Goal: Complete application form: Complete application form

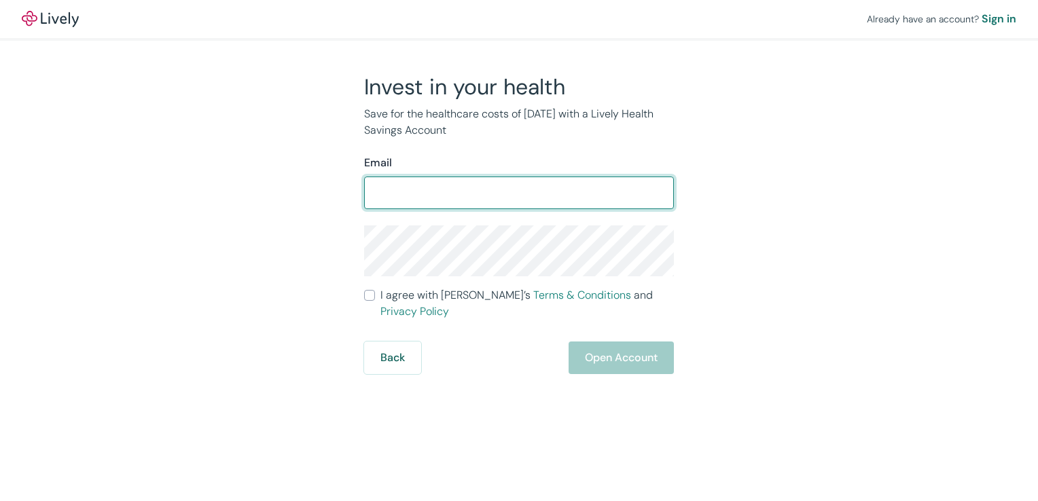
click at [558, 196] on input "Email" at bounding box center [519, 192] width 310 height 27
type input "[EMAIL_ADDRESS][DOMAIN_NAME]"
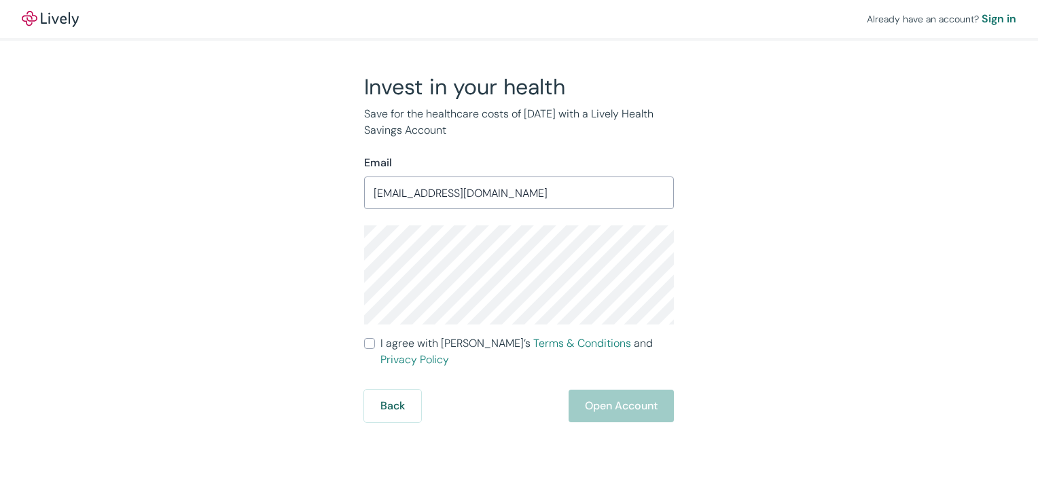
click at [363, 342] on div "Invest in your health Save for the healthcare costs of [DATE] with a Lively Hea…" at bounding box center [511, 247] width 326 height 349
click at [371, 346] on input "I agree with Lively’s Terms & Conditions and Privacy Policy" at bounding box center [369, 343] width 11 height 11
checkbox input "true"
click at [587, 397] on button "Open Account" at bounding box center [620, 406] width 105 height 33
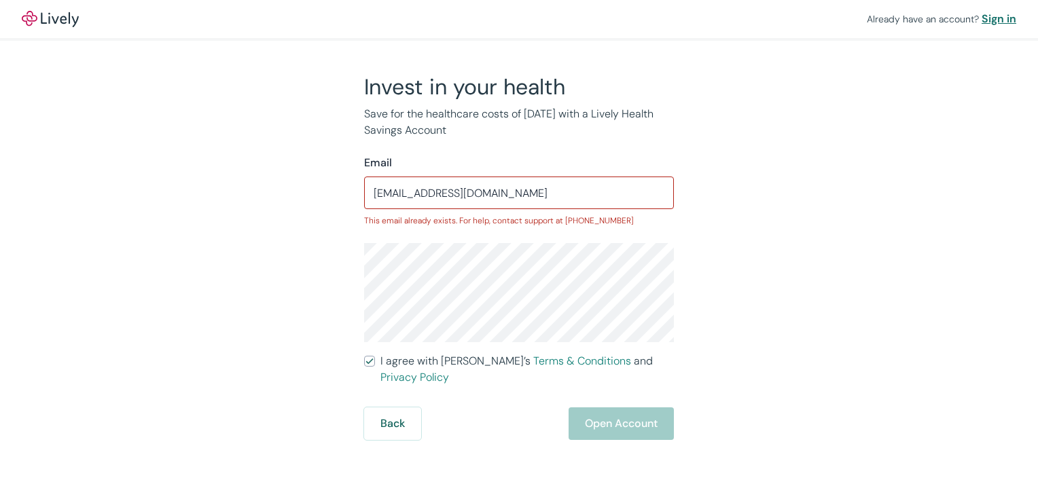
click at [994, 20] on div "Sign in" at bounding box center [998, 19] width 35 height 16
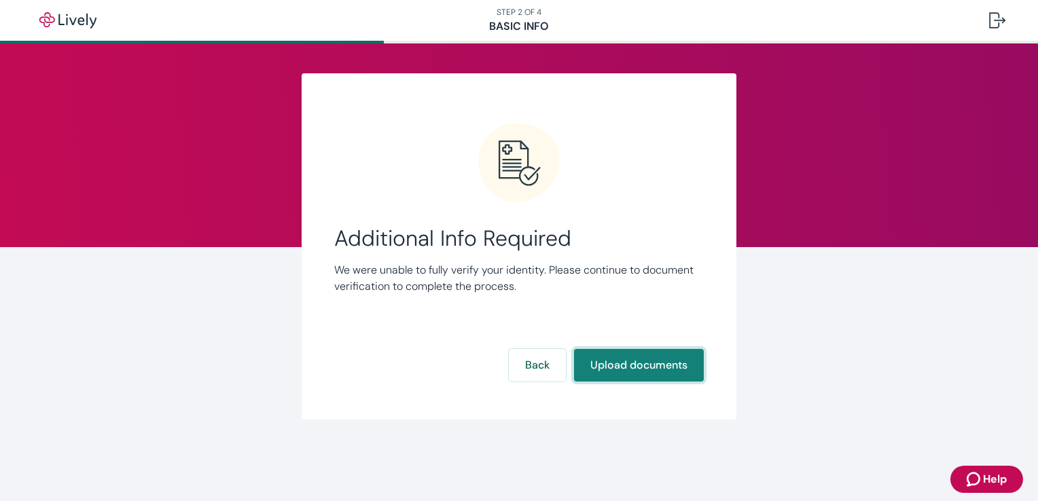
click at [637, 369] on button "Upload documents" at bounding box center [639, 365] width 130 height 33
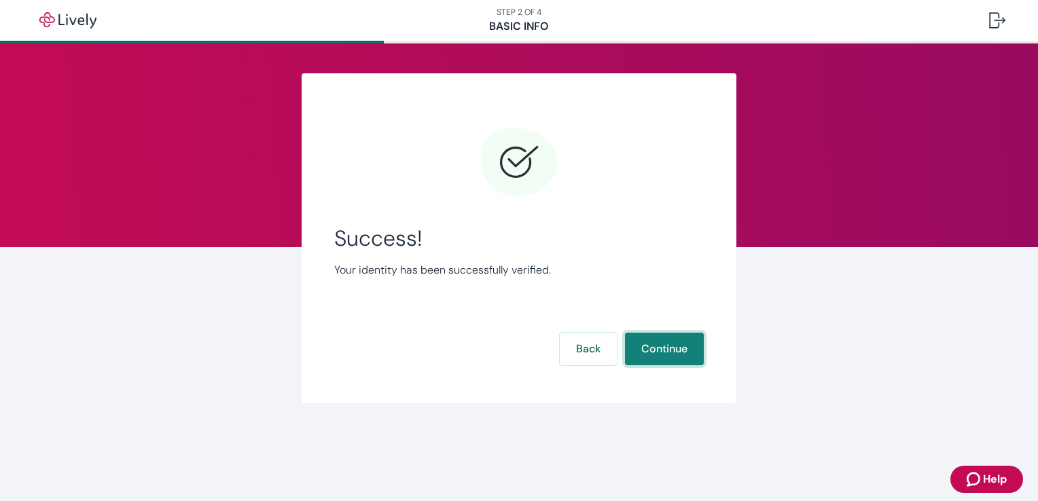
click at [663, 352] on button "Continue" at bounding box center [664, 349] width 79 height 33
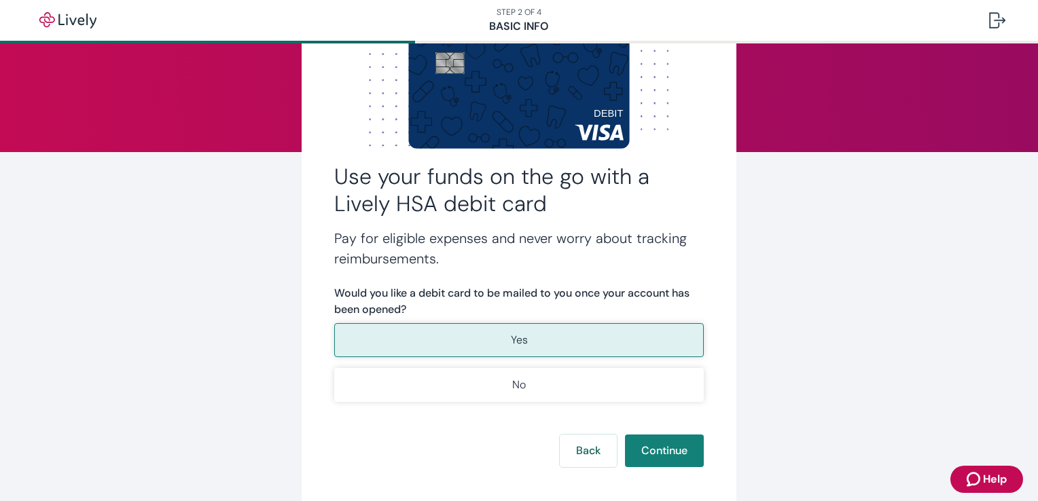
scroll to position [104, 0]
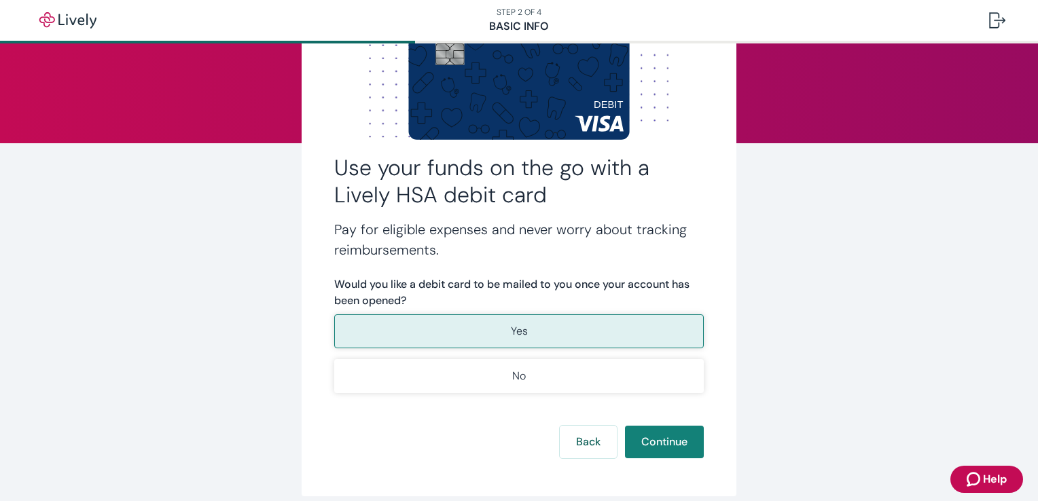
click at [589, 334] on button "Yes" at bounding box center [518, 331] width 369 height 34
click at [670, 446] on button "Continue" at bounding box center [664, 442] width 79 height 33
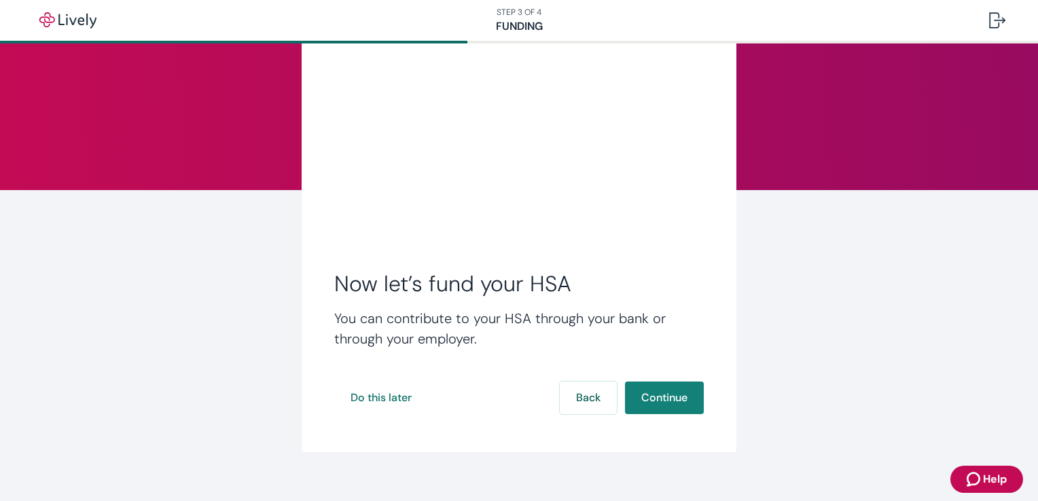
scroll to position [73, 0]
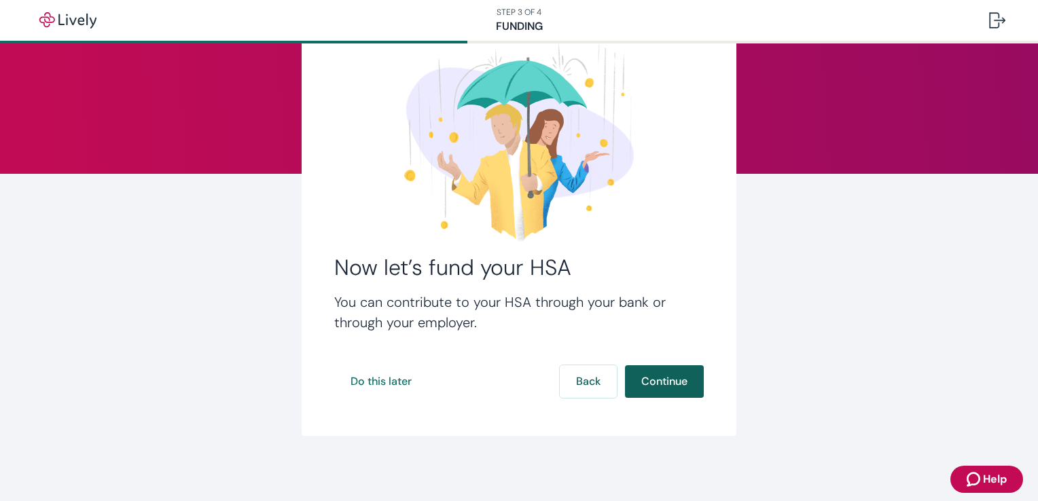
click at [666, 379] on button "Continue" at bounding box center [664, 381] width 79 height 33
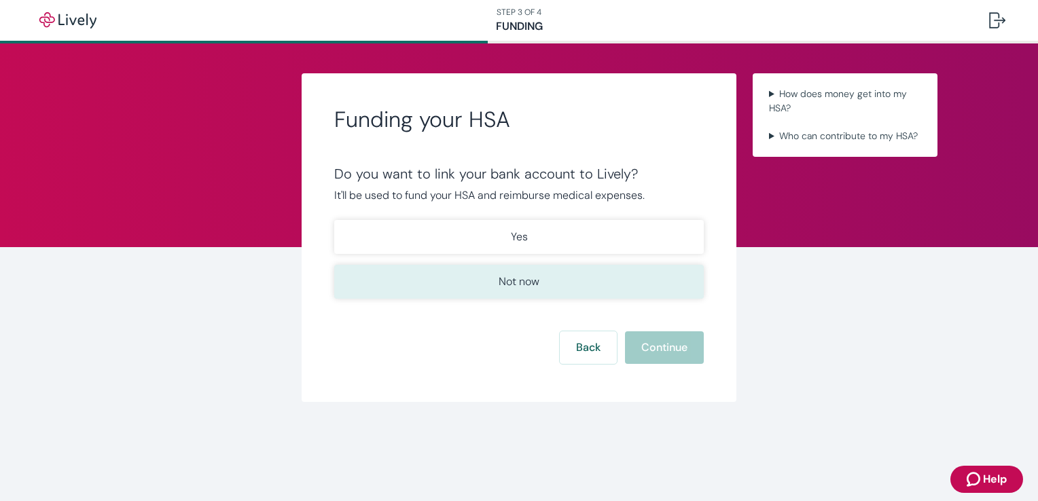
click at [549, 295] on button "Not now" at bounding box center [518, 282] width 369 height 34
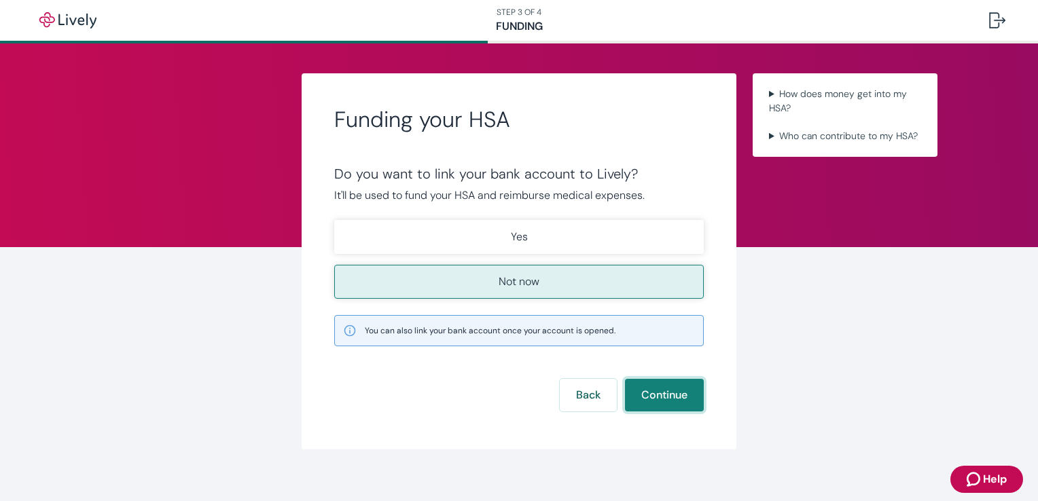
click at [664, 394] on button "Continue" at bounding box center [664, 395] width 79 height 33
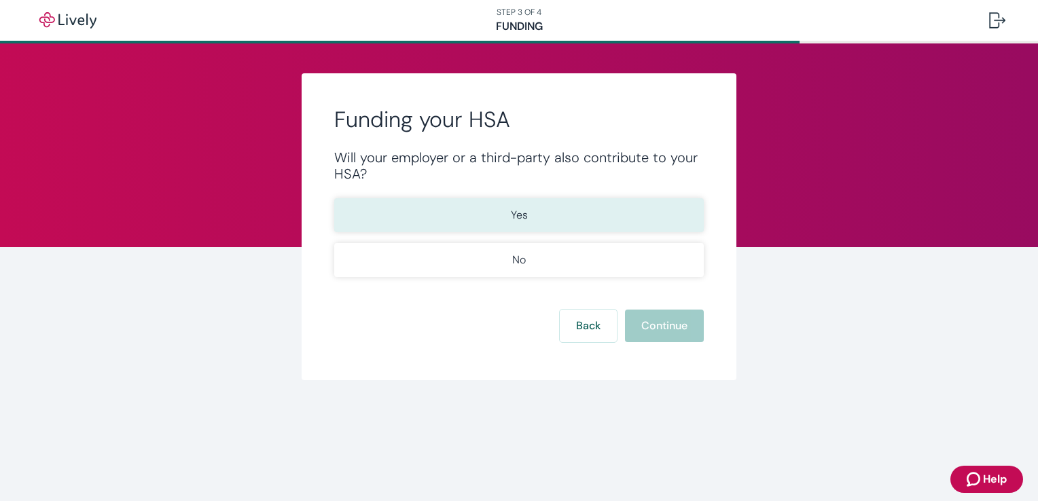
click at [535, 220] on button "Yes" at bounding box center [518, 215] width 369 height 34
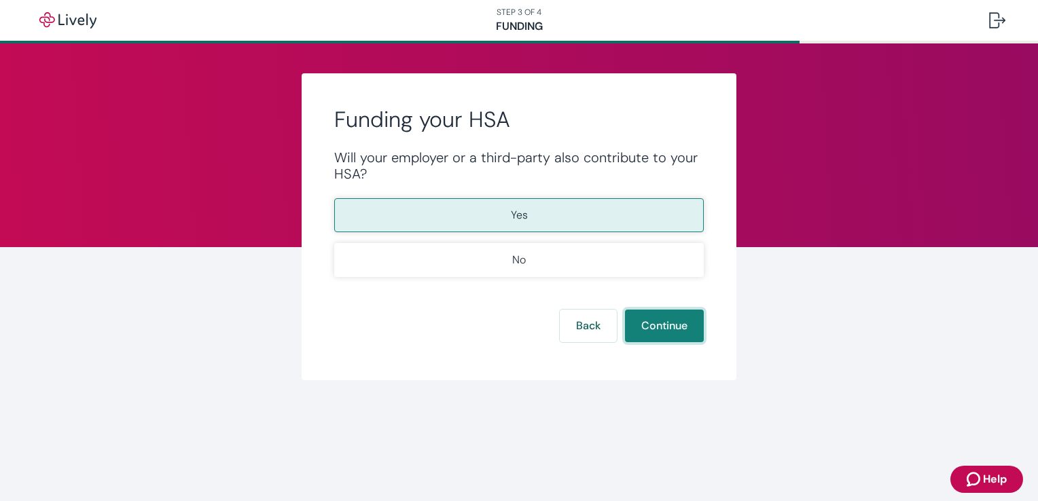
click at [668, 331] on button "Continue" at bounding box center [664, 326] width 79 height 33
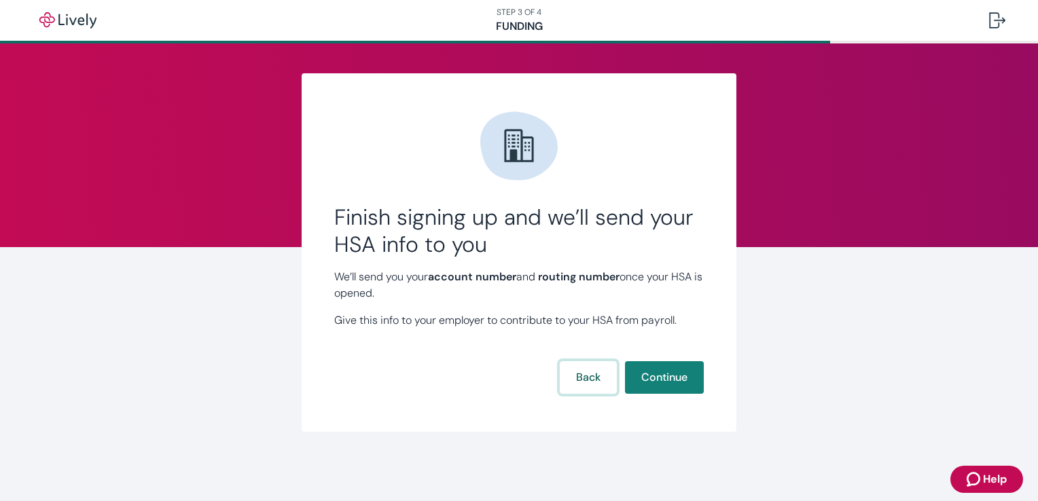
click at [575, 382] on button "Back" at bounding box center [588, 377] width 57 height 33
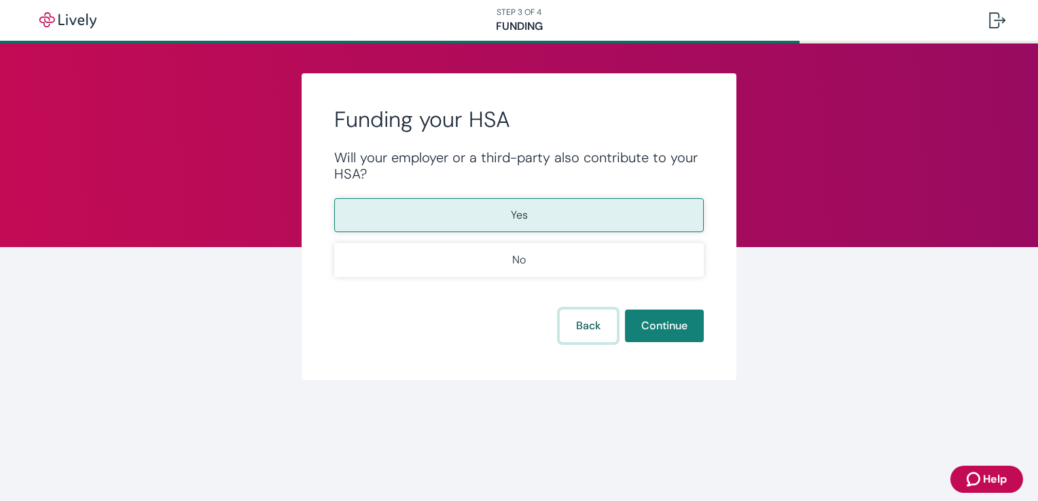
click at [595, 323] on button "Back" at bounding box center [588, 326] width 57 height 33
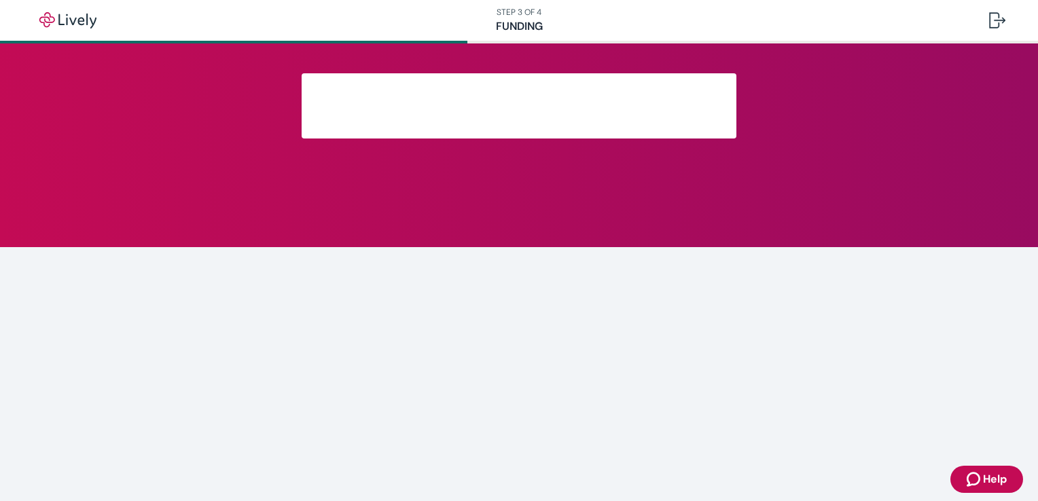
click at [595, 323] on main at bounding box center [519, 272] width 1038 height 458
